Goal: Task Accomplishment & Management: Manage account settings

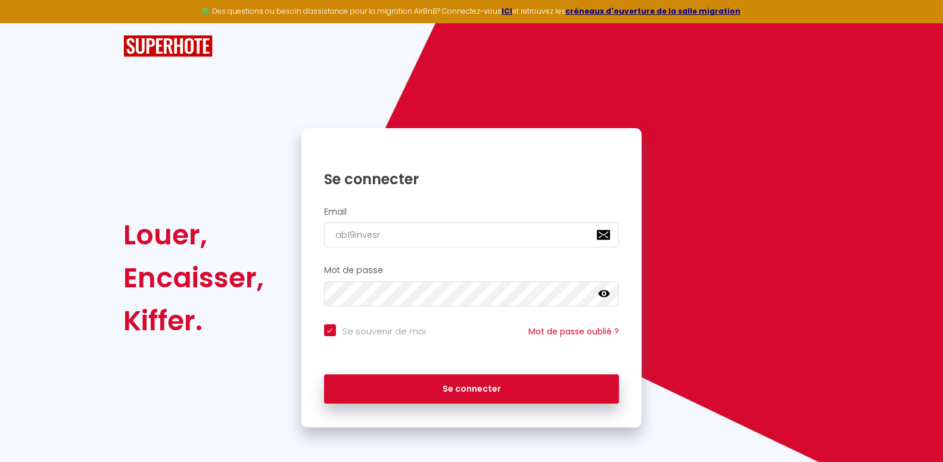
type input "ab19invesrt"
checkbox input "true"
type input "ab19invesrt)"
checkbox input "true"
type input "ab19invesrt"
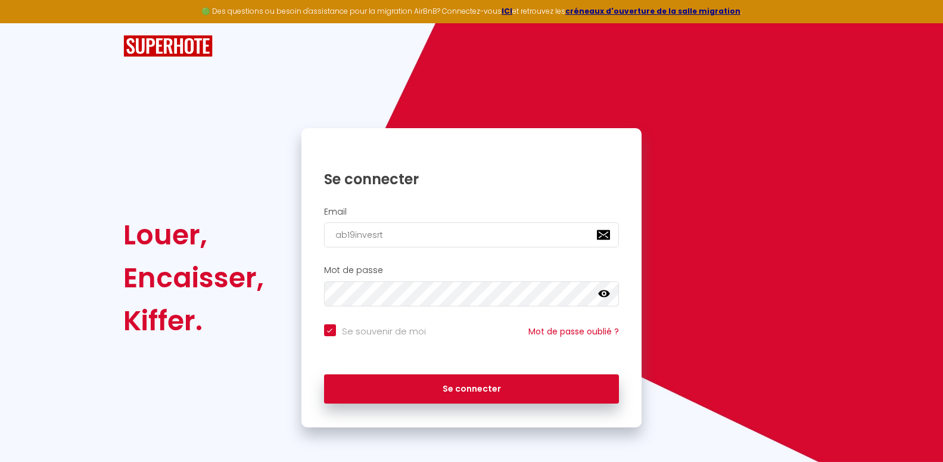
checkbox input "true"
type input "ab19invesr"
checkbox input "true"
type input "ab19inves"
checkbox input "true"
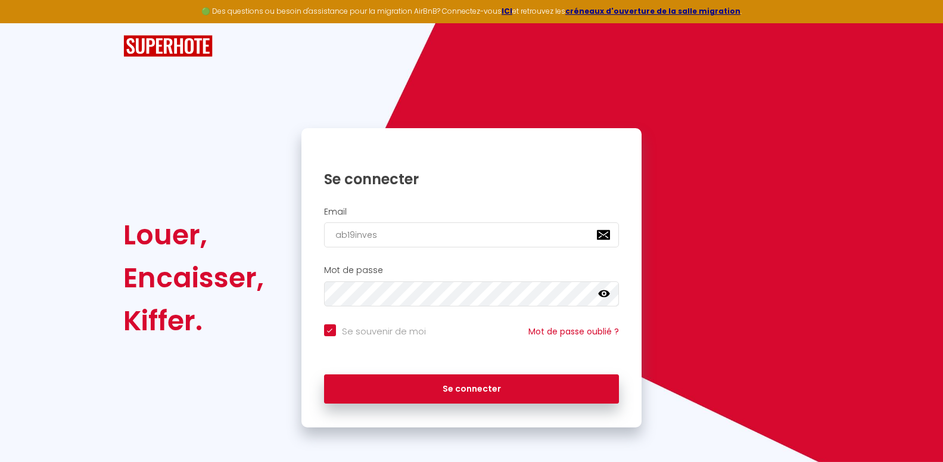
type input "ab19invest"
checkbox input "true"
type input "ab19invest@"
checkbox input "true"
type input "ab19invest@o"
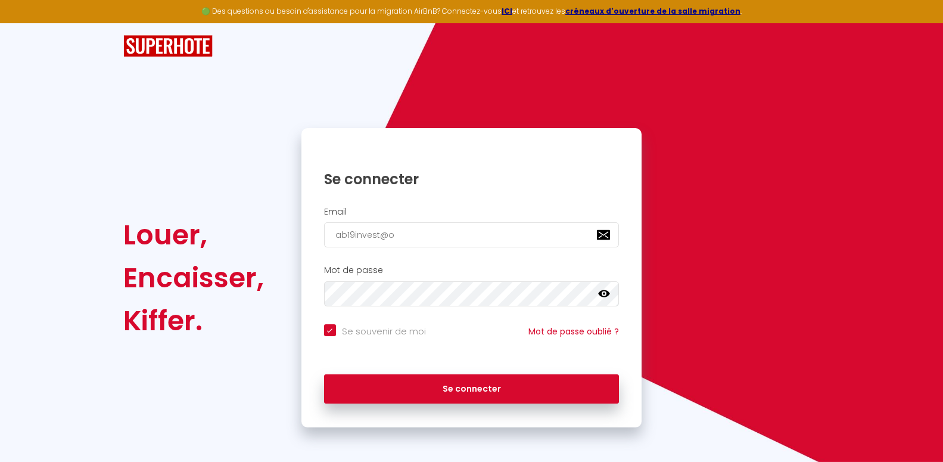
checkbox input "true"
type input "ab19invest@ou"
checkbox input "true"
type input "ab19invest@out"
checkbox input "true"
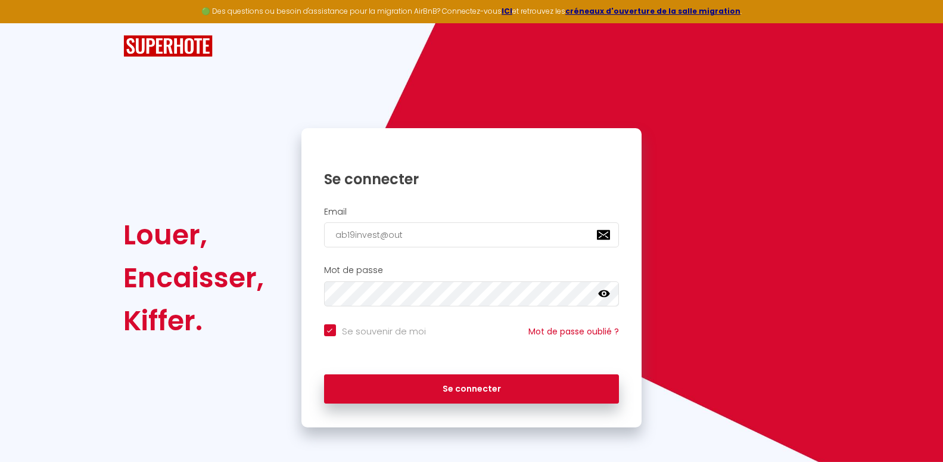
type input "ab19invest@outl"
checkbox input "true"
type input "ab19invest@outlo"
checkbox input "true"
type input "ab19invest@outloo"
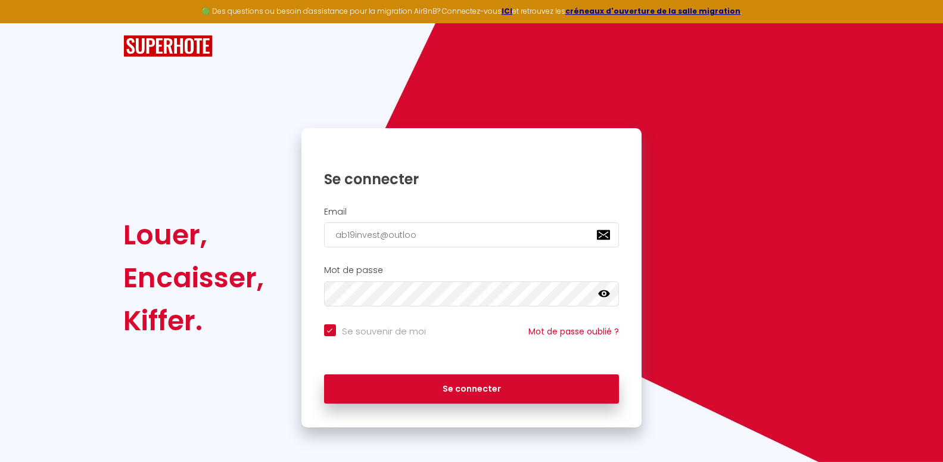
checkbox input "true"
type input "[EMAIL_ADDRESS]"
checkbox input "true"
type input "[EMAIL_ADDRESS]."
checkbox input "true"
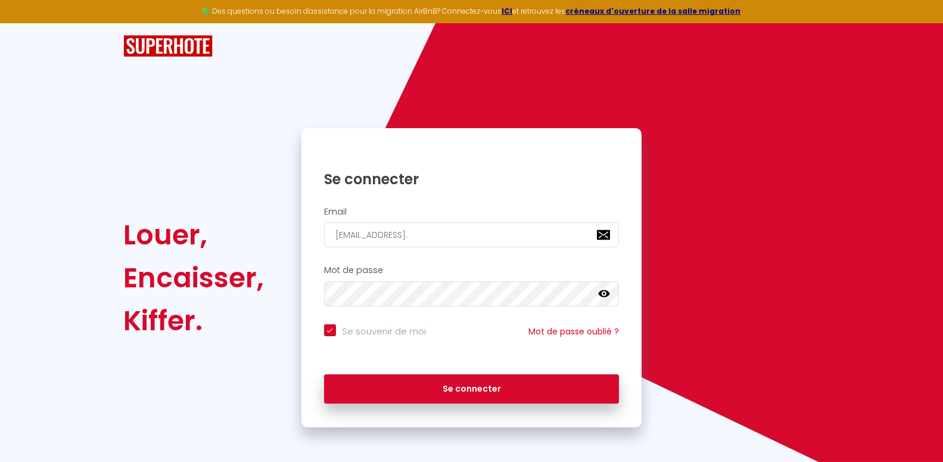
type input "ab19invest@outlook.c"
checkbox input "true"
type input "[EMAIL_ADDRESS][DOMAIN_NAME]"
checkbox input "true"
type input "[EMAIL_ADDRESS]"
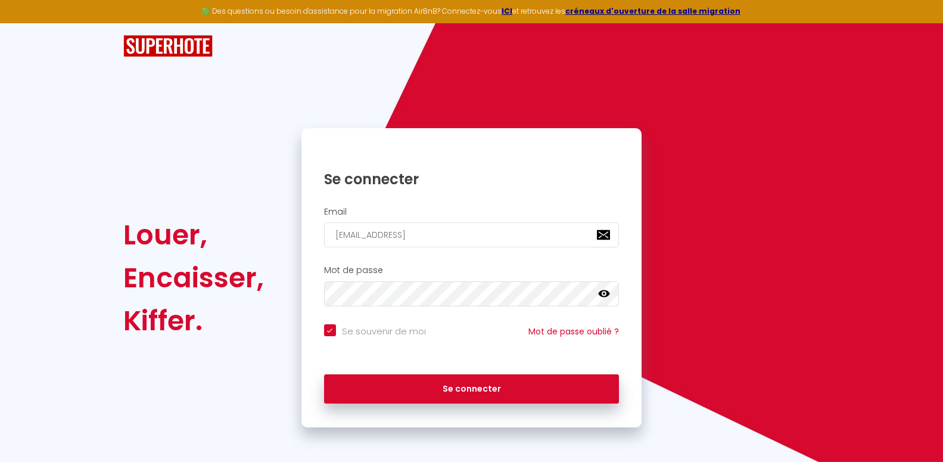
checkbox input "true"
type input "[EMAIL_ADDRESS]"
checkbox input "true"
type input "[EMAIL_ADDRESS]"
checkbox input "true"
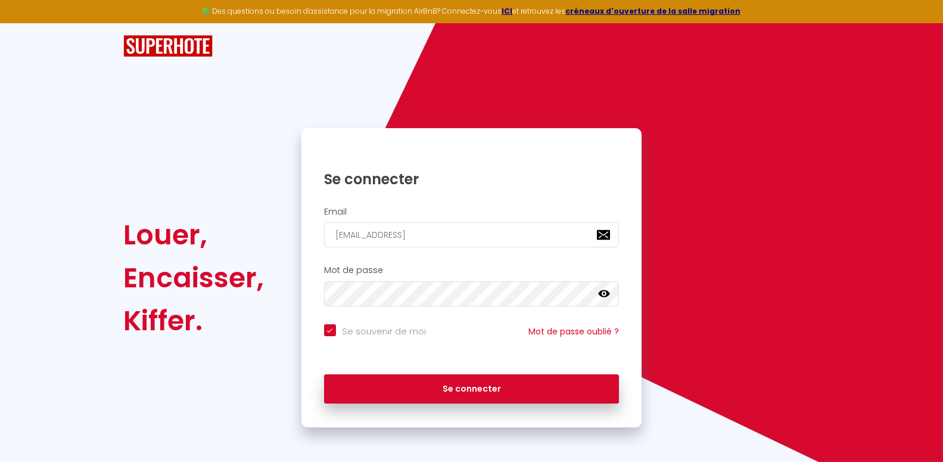
type input "[EMAIL_ADDRESS][DOMAIN_NAME]"
checkbox input "true"
type input "ab19invest@outlook.c"
checkbox input "true"
type input "[EMAIL_ADDRESS][DOMAIN_NAME]"
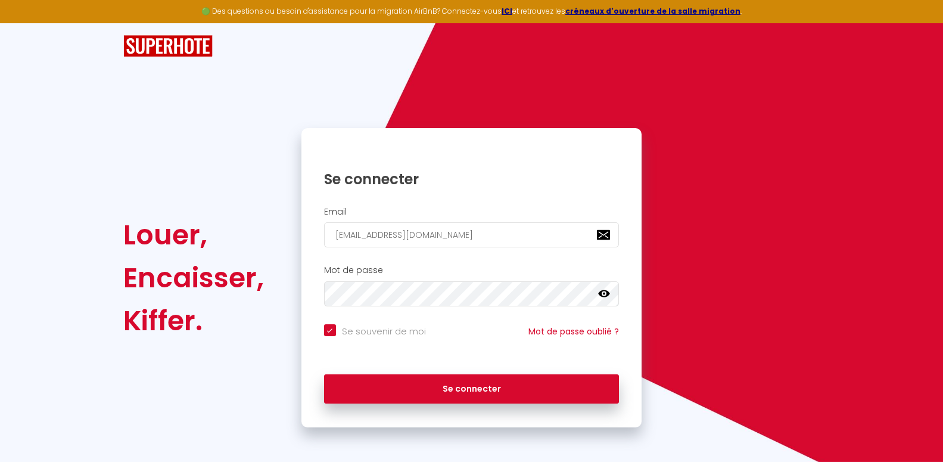
checkbox input "true"
type input "[EMAIL_ADDRESS][DOMAIN_NAME]"
checkbox input "true"
type input "[EMAIL_ADDRESS][DOMAIN_NAME]"
checkbox input "true"
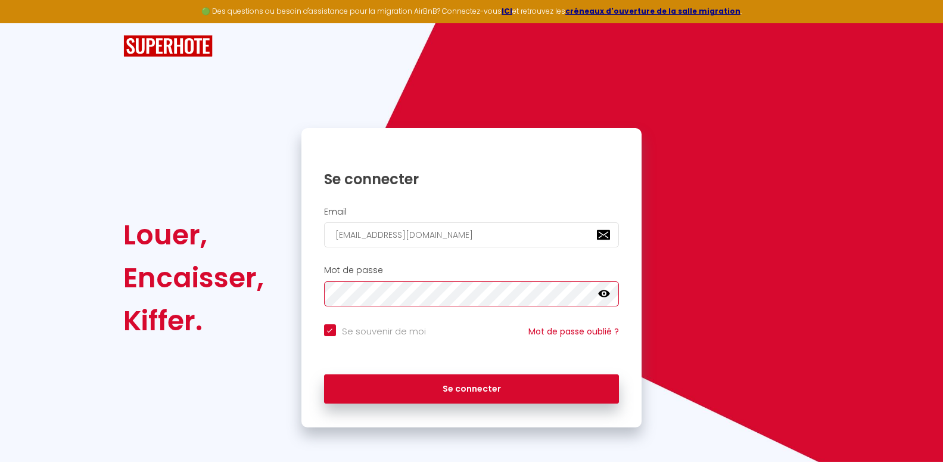
click button "Se connecter" at bounding box center [471, 389] width 295 height 30
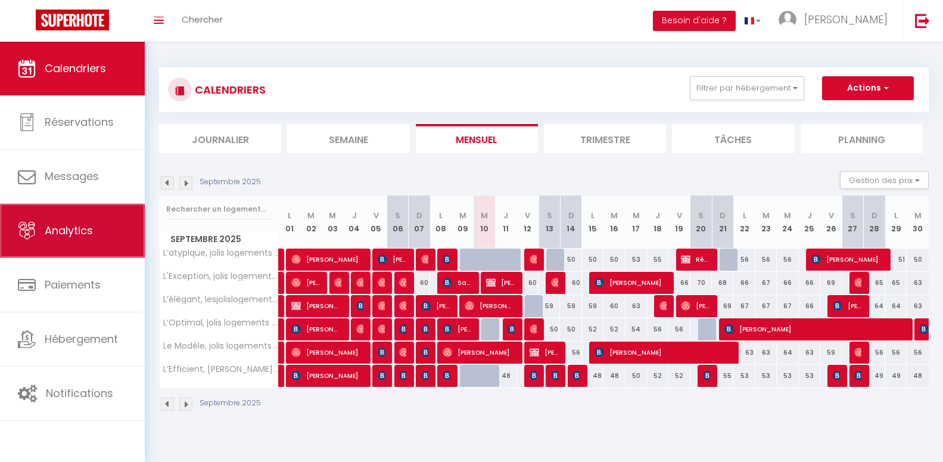
click at [119, 233] on link "Analytics" at bounding box center [72, 231] width 145 height 54
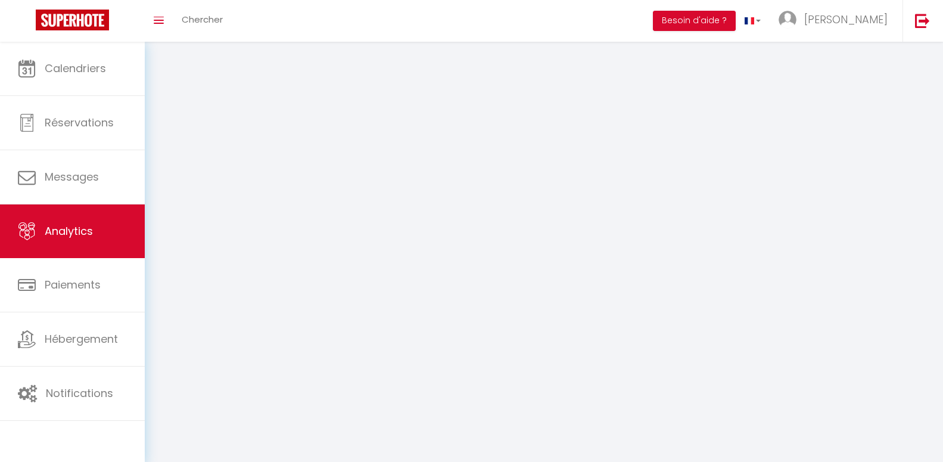
select select "2025"
select select "9"
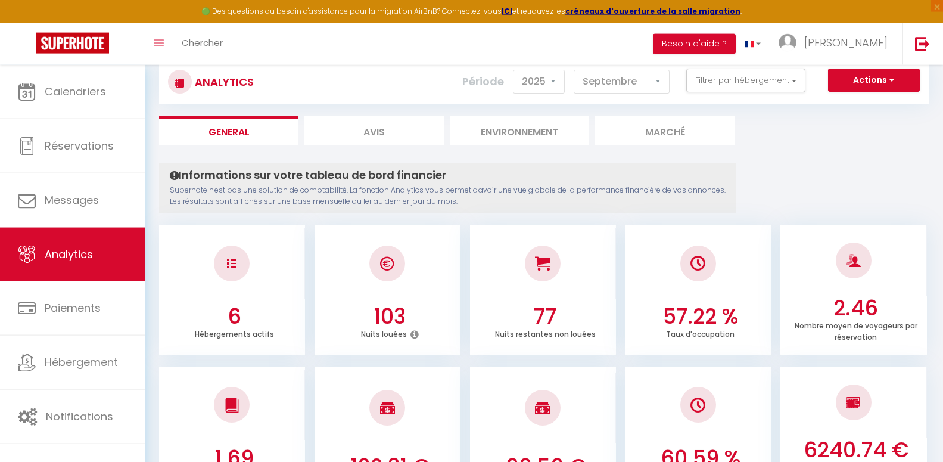
scroll to position [243, 0]
